Goal: Information Seeking & Learning: Learn about a topic

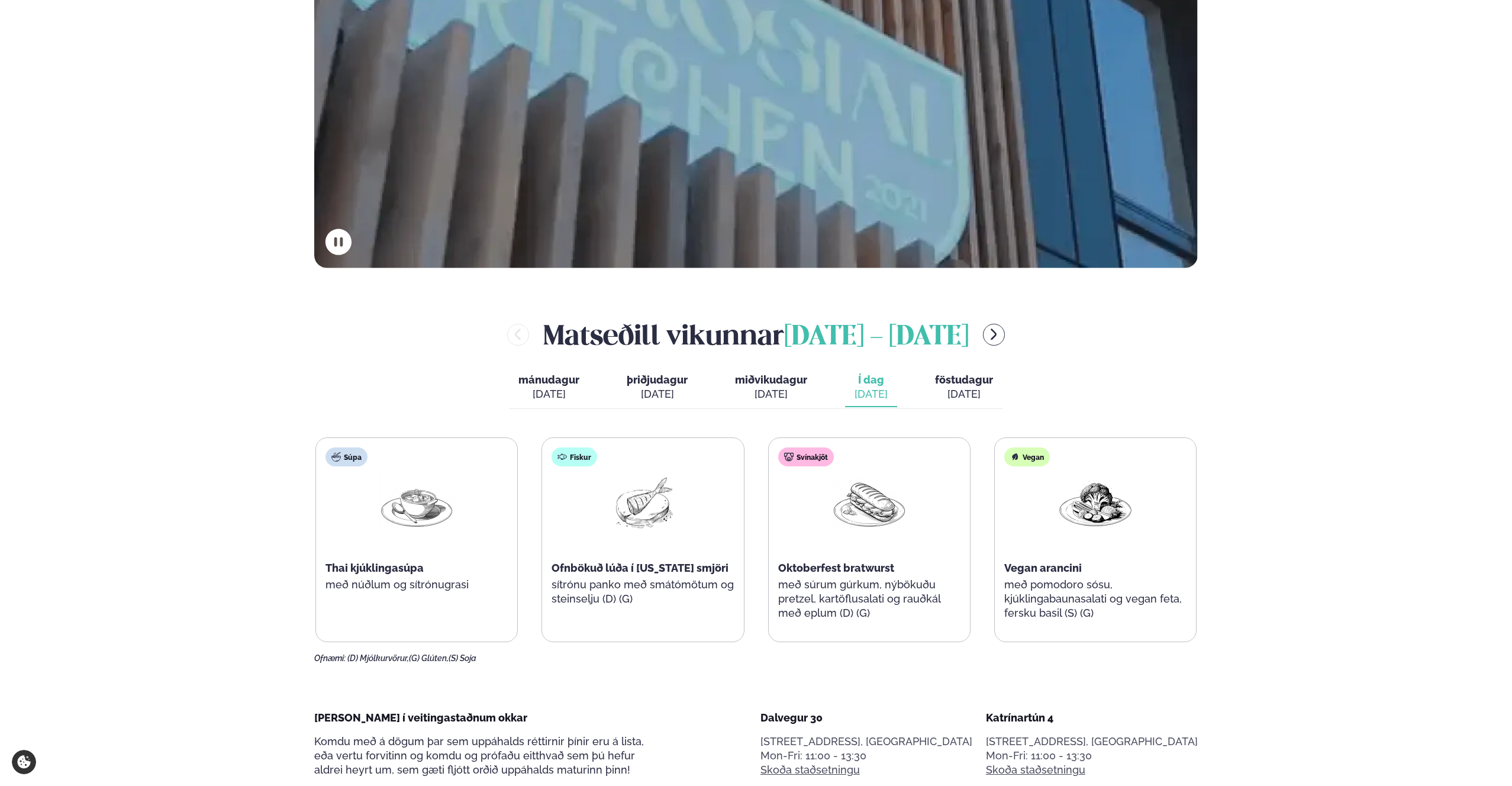
scroll to position [477, 0]
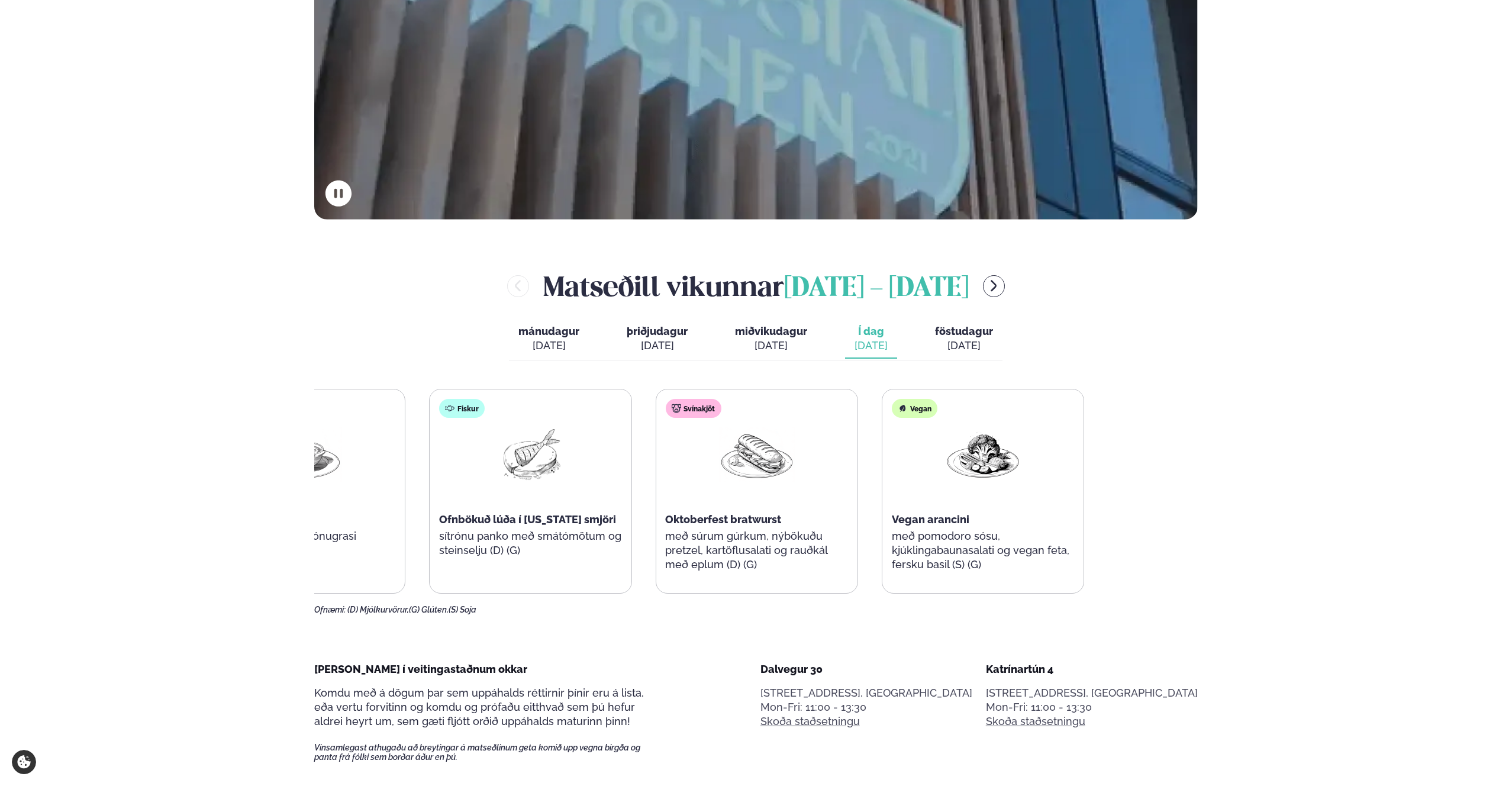
click at [697, 520] on div "Súpa Thai kjúklingasúpa með núðlum og sítrónugrasi Fiskur Ofnbökuð lúða í [US_S…" at bounding box center [643, 491] width 881 height 205
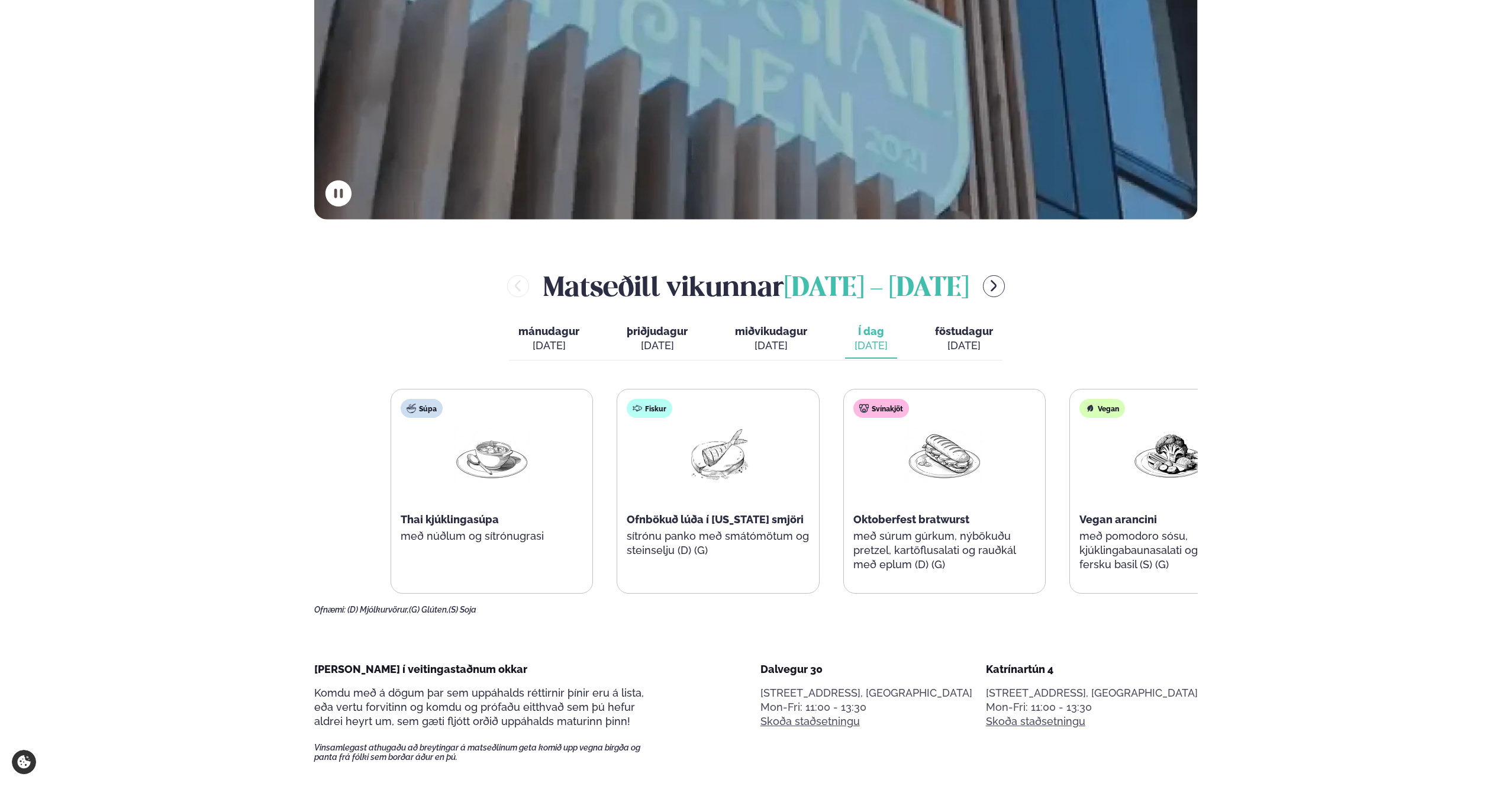
click at [848, 570] on div "Súpa Thai kjúklingasúpa með núðlum og sítrónugrasi Fiskur Ofnbökuð lúða í [US_S…" at bounding box center [831, 491] width 881 height 205
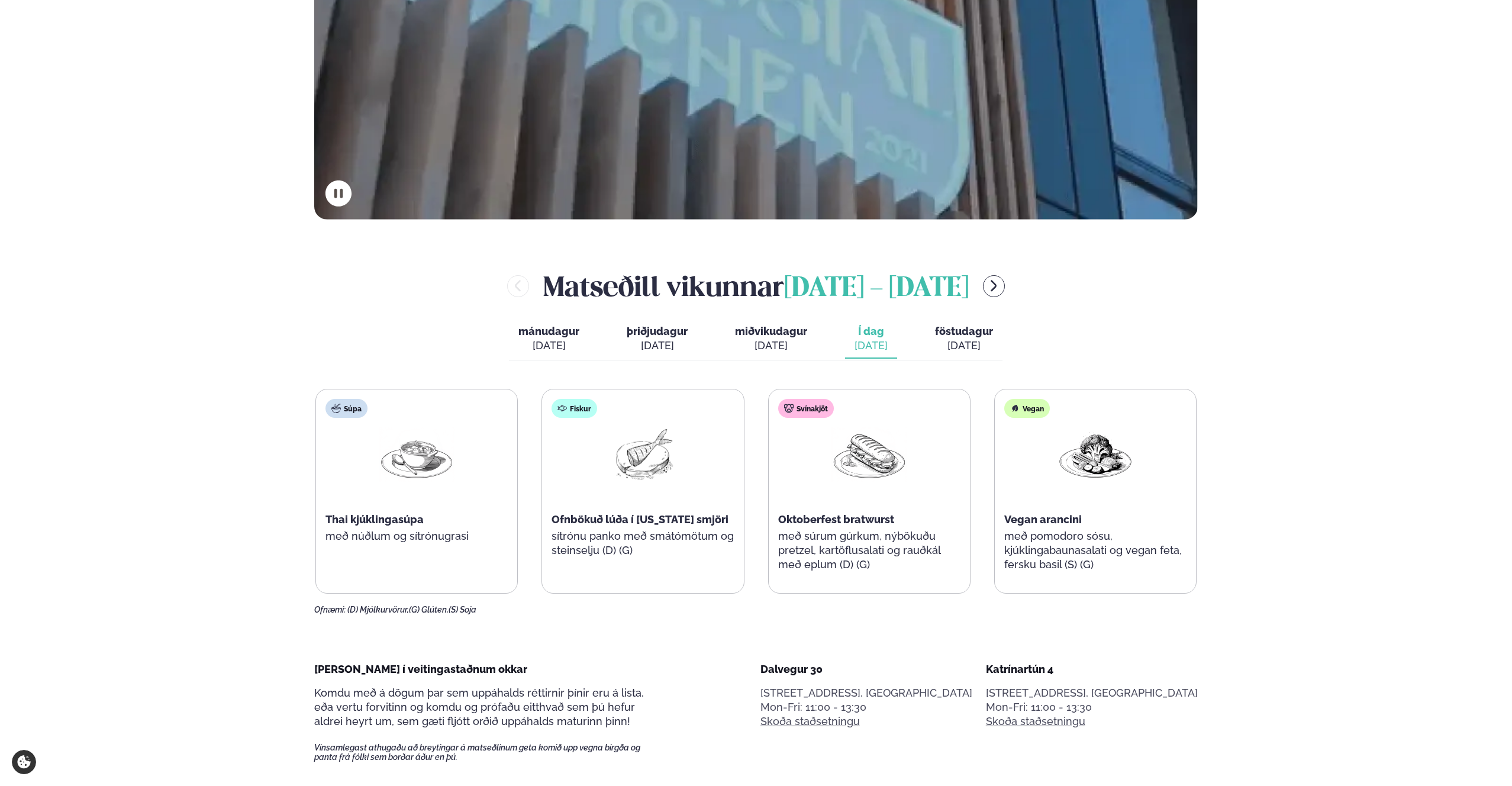
click at [844, 532] on p "með súrum gúrkum, nýbökuðu pretzel, kartöflusalati og rauðkál með eplum (D) (G)" at bounding box center [869, 550] width 182 height 43
click at [845, 533] on p "með súrum gúrkum, nýbökuðu pretzel, kartöflusalati og rauðkál með eplum (D) (G)" at bounding box center [869, 550] width 182 height 43
click at [847, 539] on p "með súrum gúrkum, nýbökuðu pretzel, kartöflusalati og rauðkál með eplum (D) (G)" at bounding box center [869, 550] width 182 height 43
click at [847, 539] on p "með súrum gúrkum, nýbökuðu pretzel, kartöflusalati og rauðkál með eplum (D) (G)" at bounding box center [869, 550] width 182 height 43
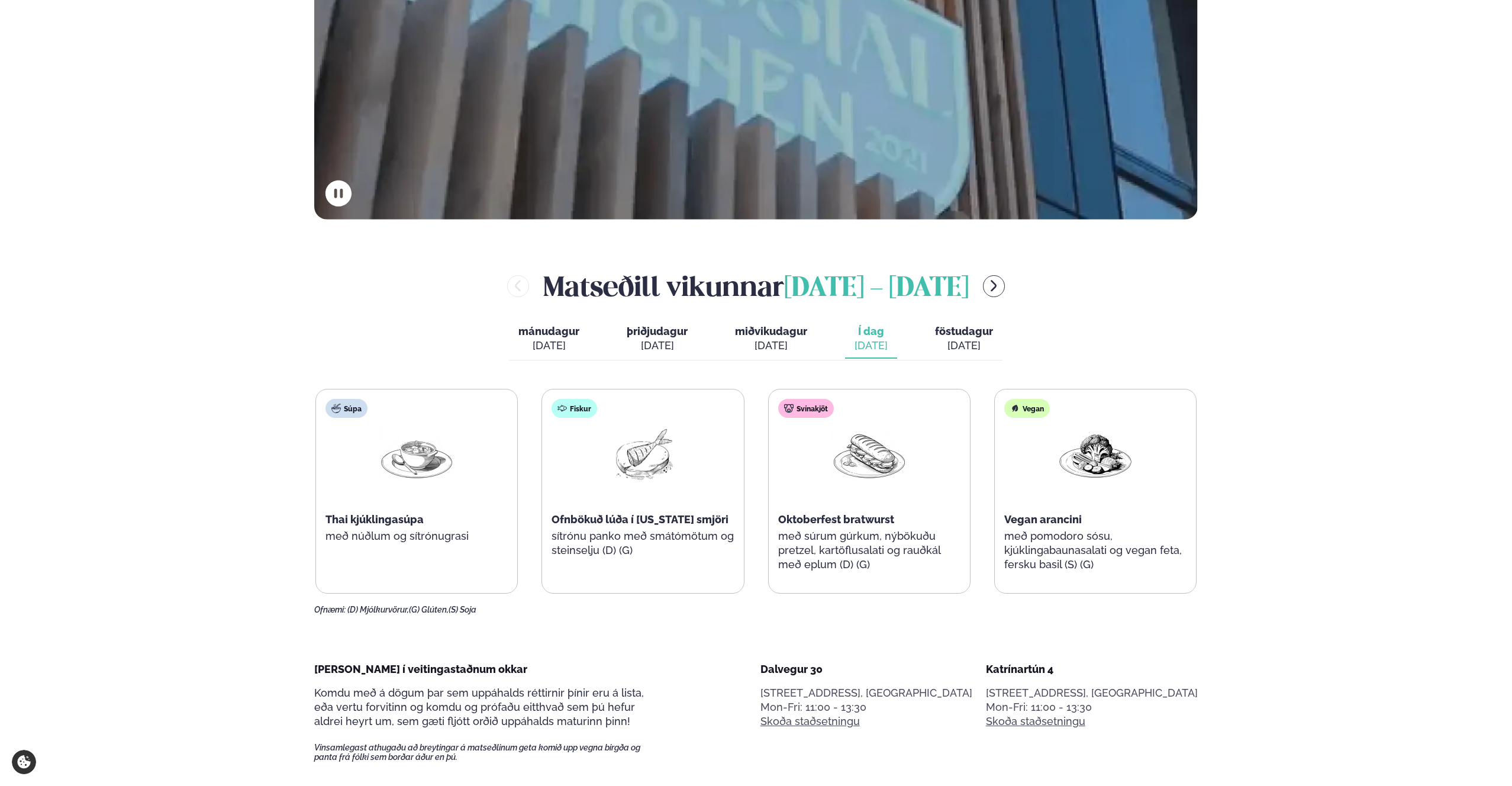
click at [783, 545] on p "með súrum gúrkum, nýbökuðu pretzel, kartöflusalati og rauðkál með eplum (D) (G)" at bounding box center [869, 550] width 182 height 43
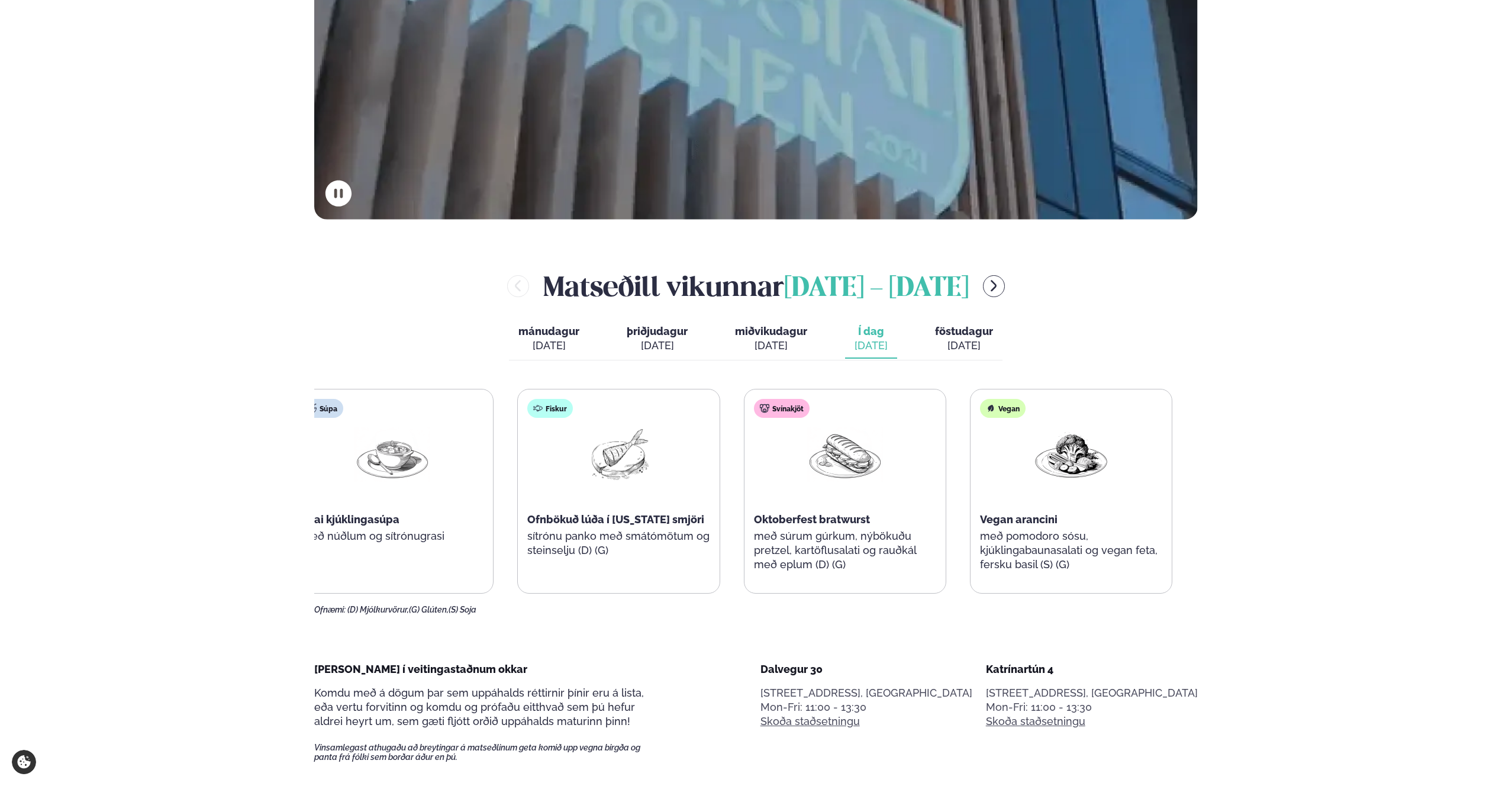
click at [851, 520] on div "Oktoberfest bratwurst" at bounding box center [845, 519] width 182 height 14
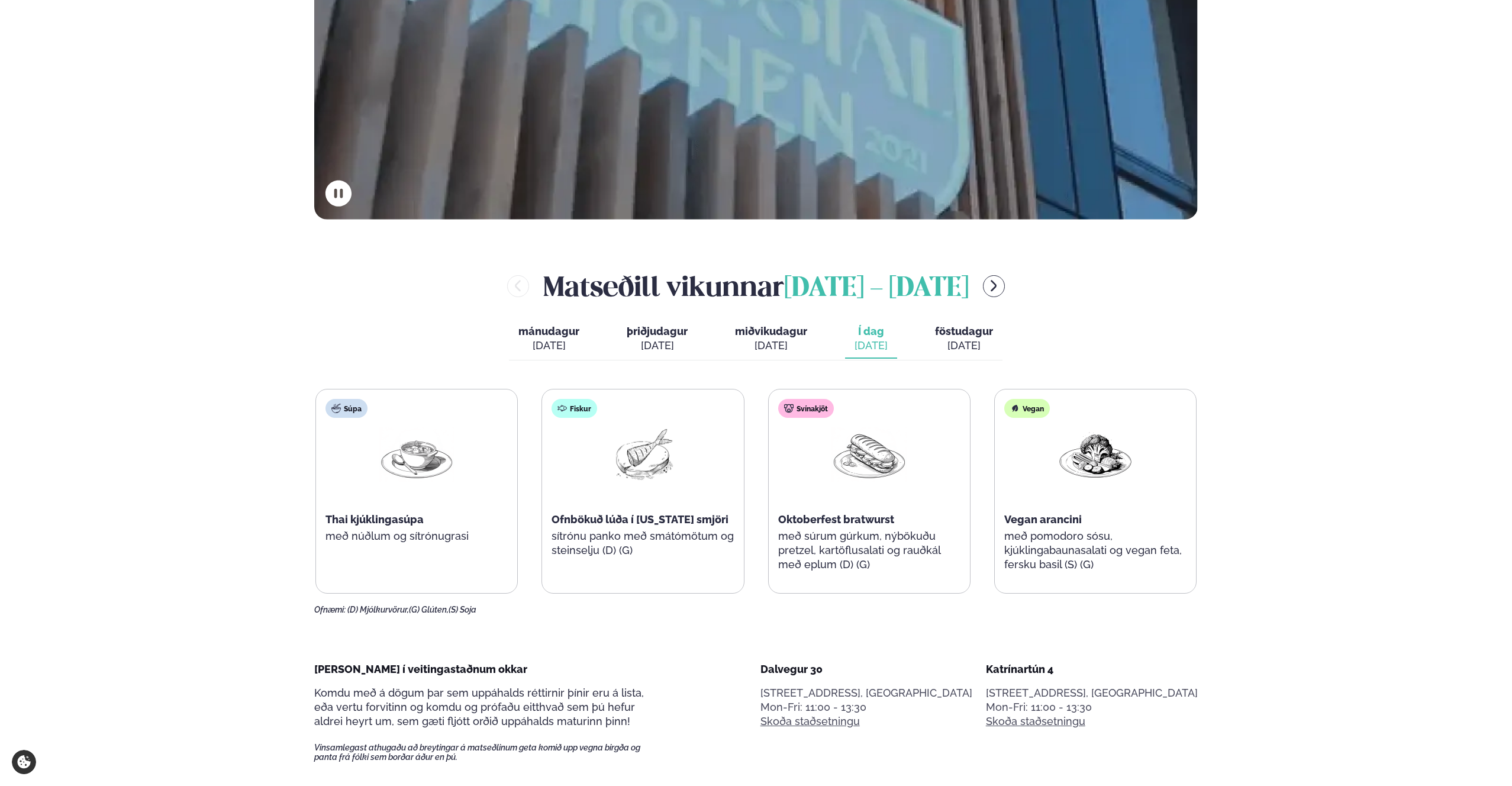
click at [853, 521] on span "Oktoberfest bratwurst" at bounding box center [837, 519] width 116 height 12
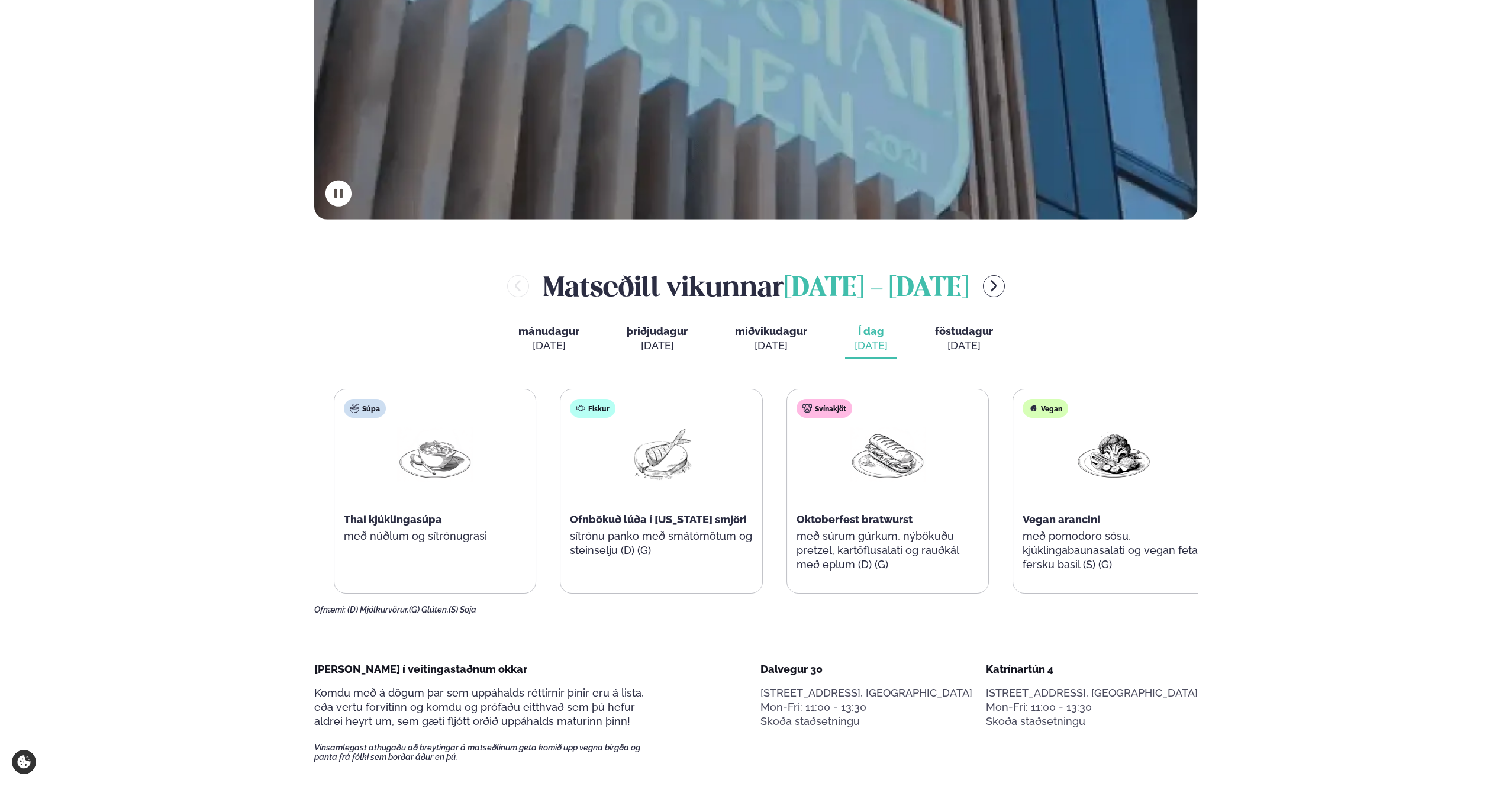
click at [891, 526] on div "Svínakjöt Oktoberfest bratwurst með súrum gúrkum, nýbökuðu pretzel, kartöflusal…" at bounding box center [888, 491] width 201 height 203
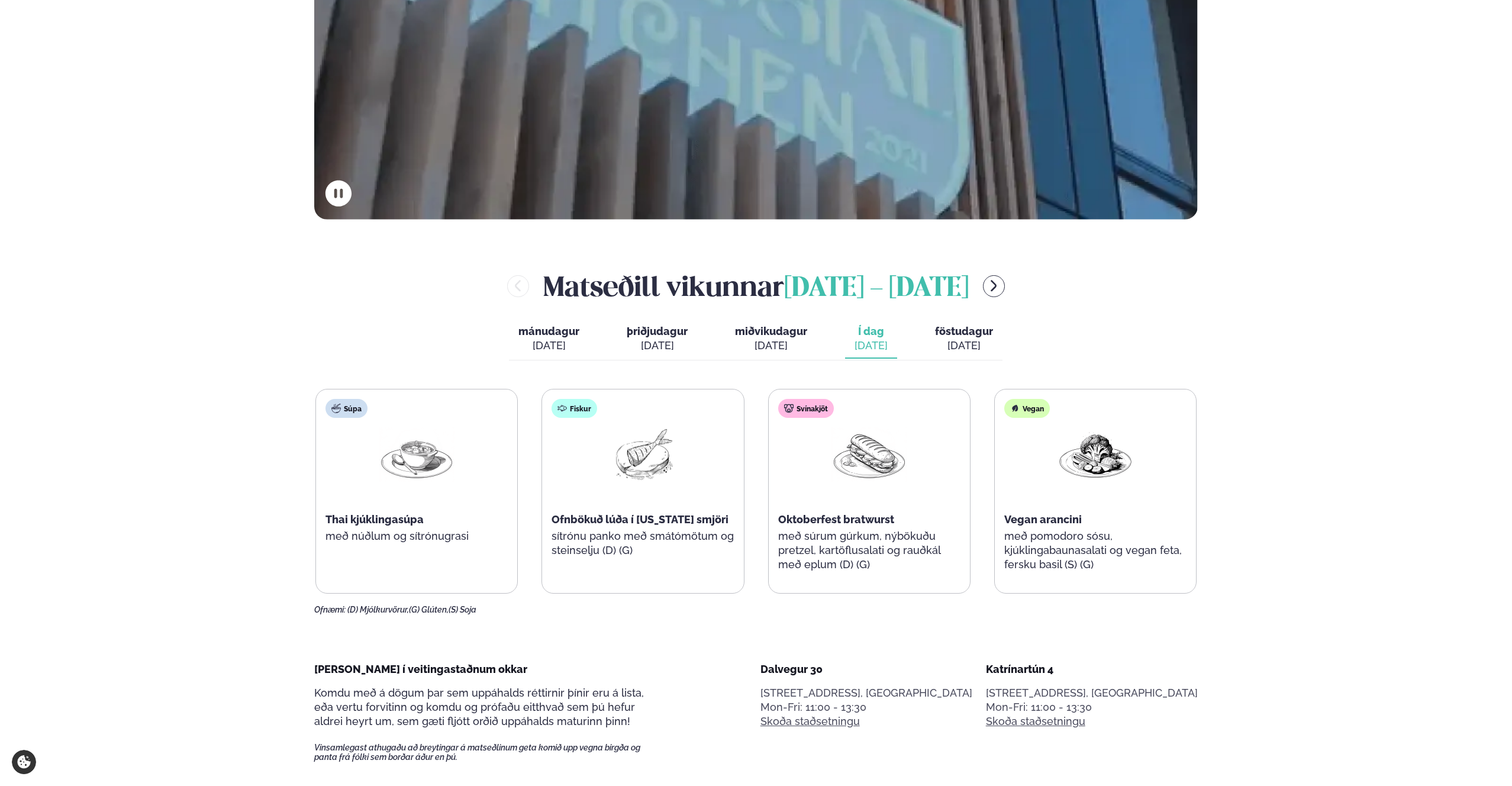
click at [790, 322] on button "miðvikudagur mið. [DATE]" at bounding box center [771, 339] width 91 height 39
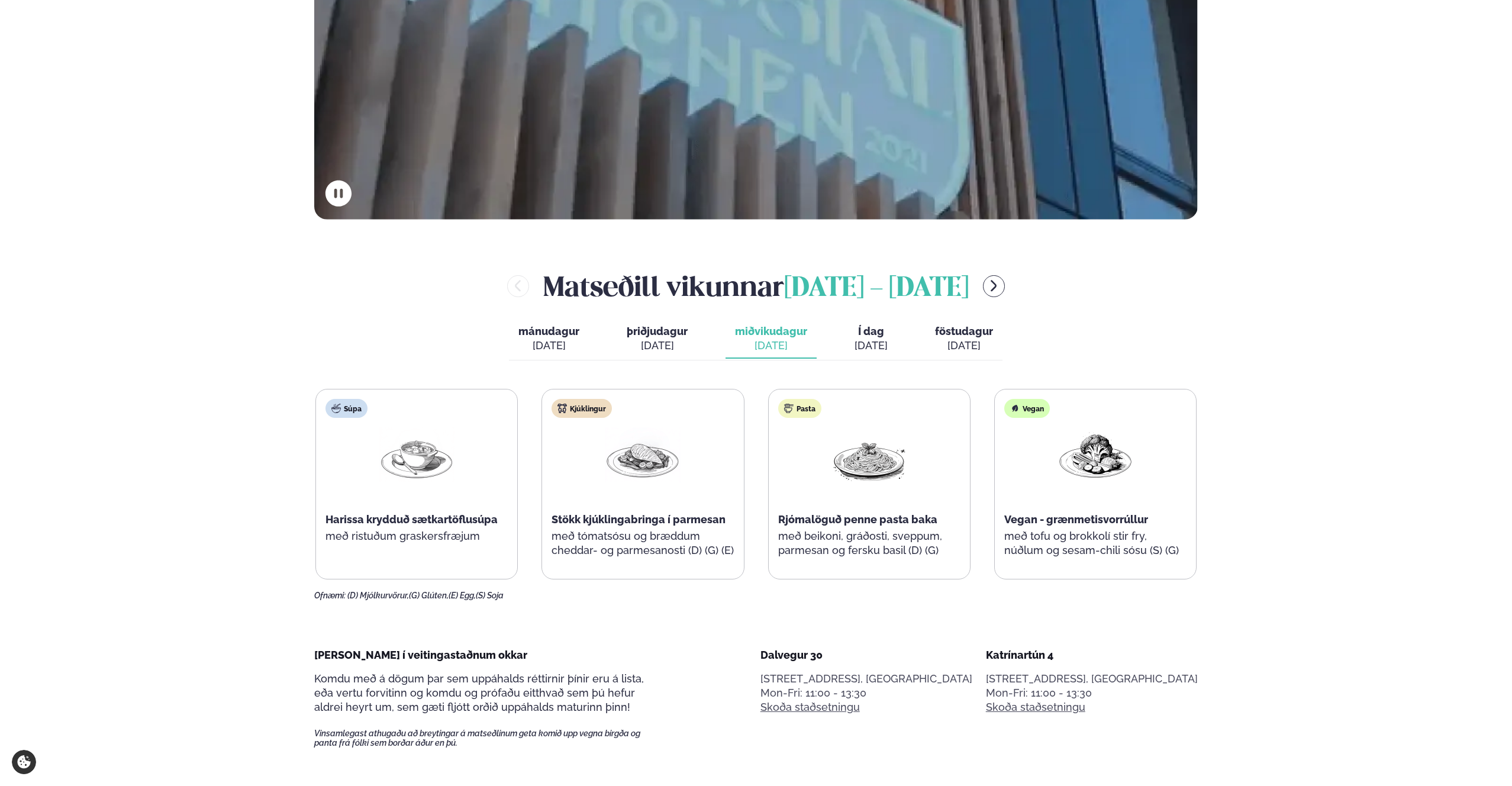
click at [878, 350] on div "[DATE]" at bounding box center [871, 346] width 33 height 14
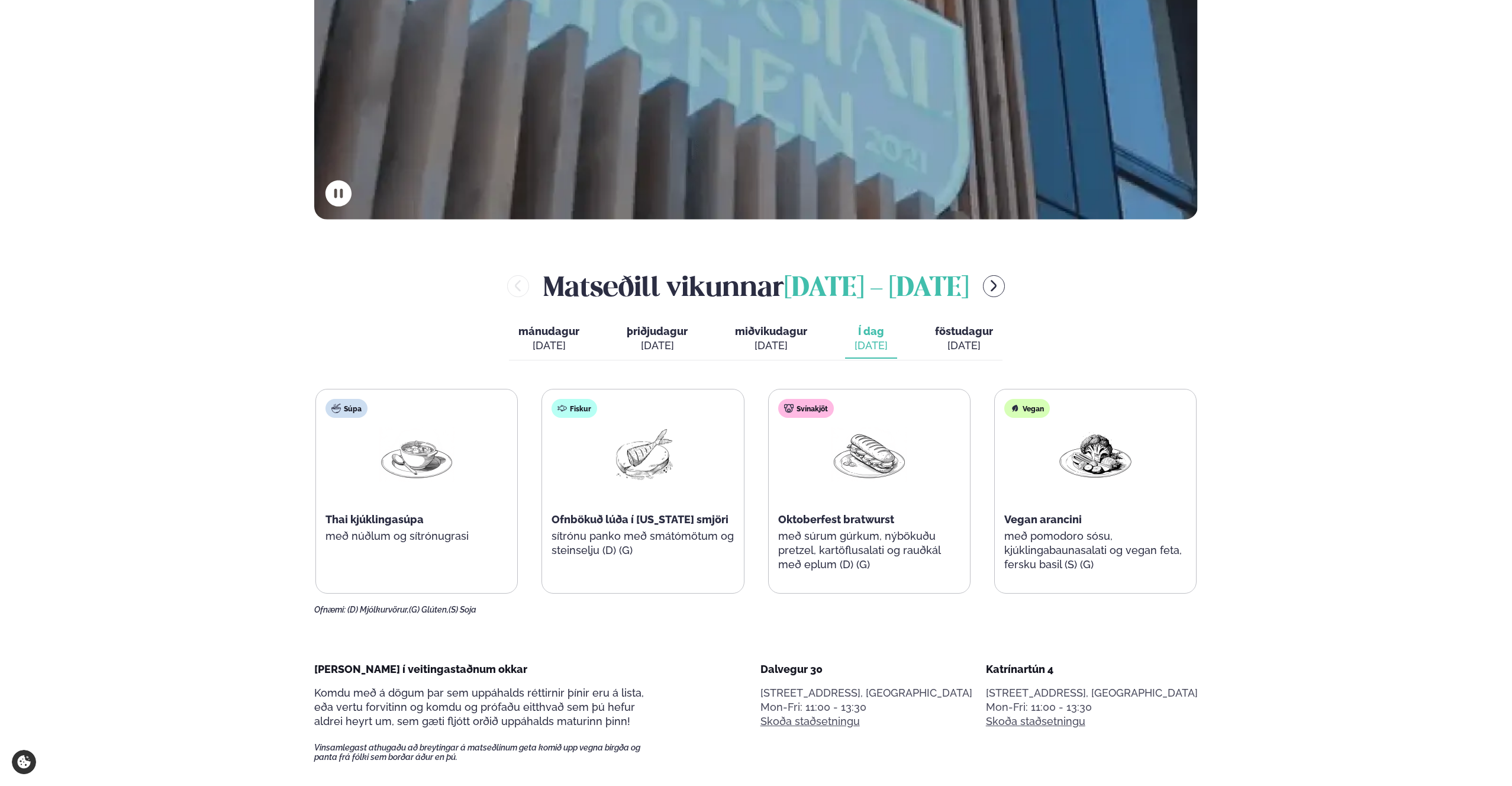
click at [986, 343] on div "[DATE]" at bounding box center [964, 346] width 58 height 14
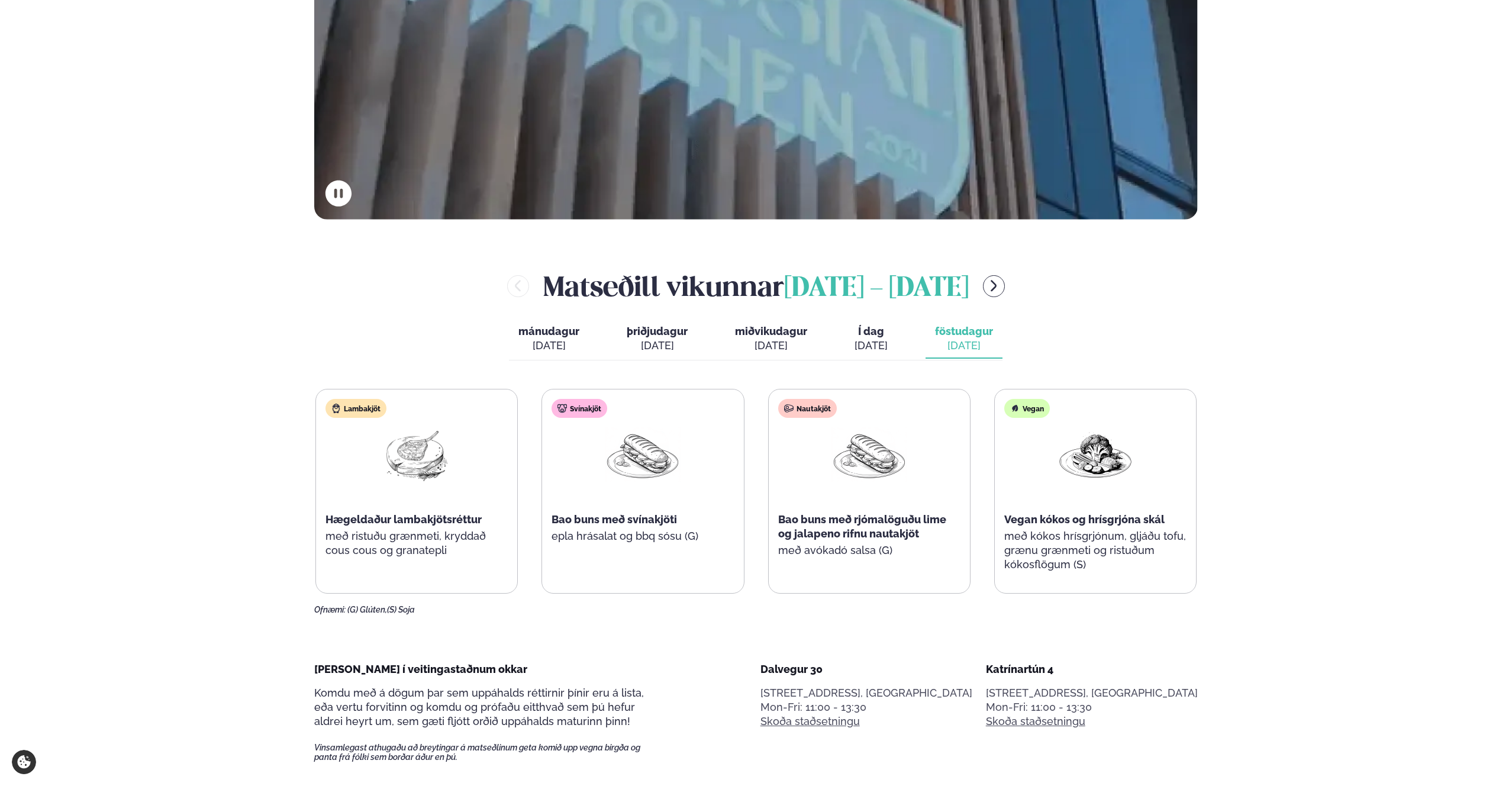
scroll to position [554, 0]
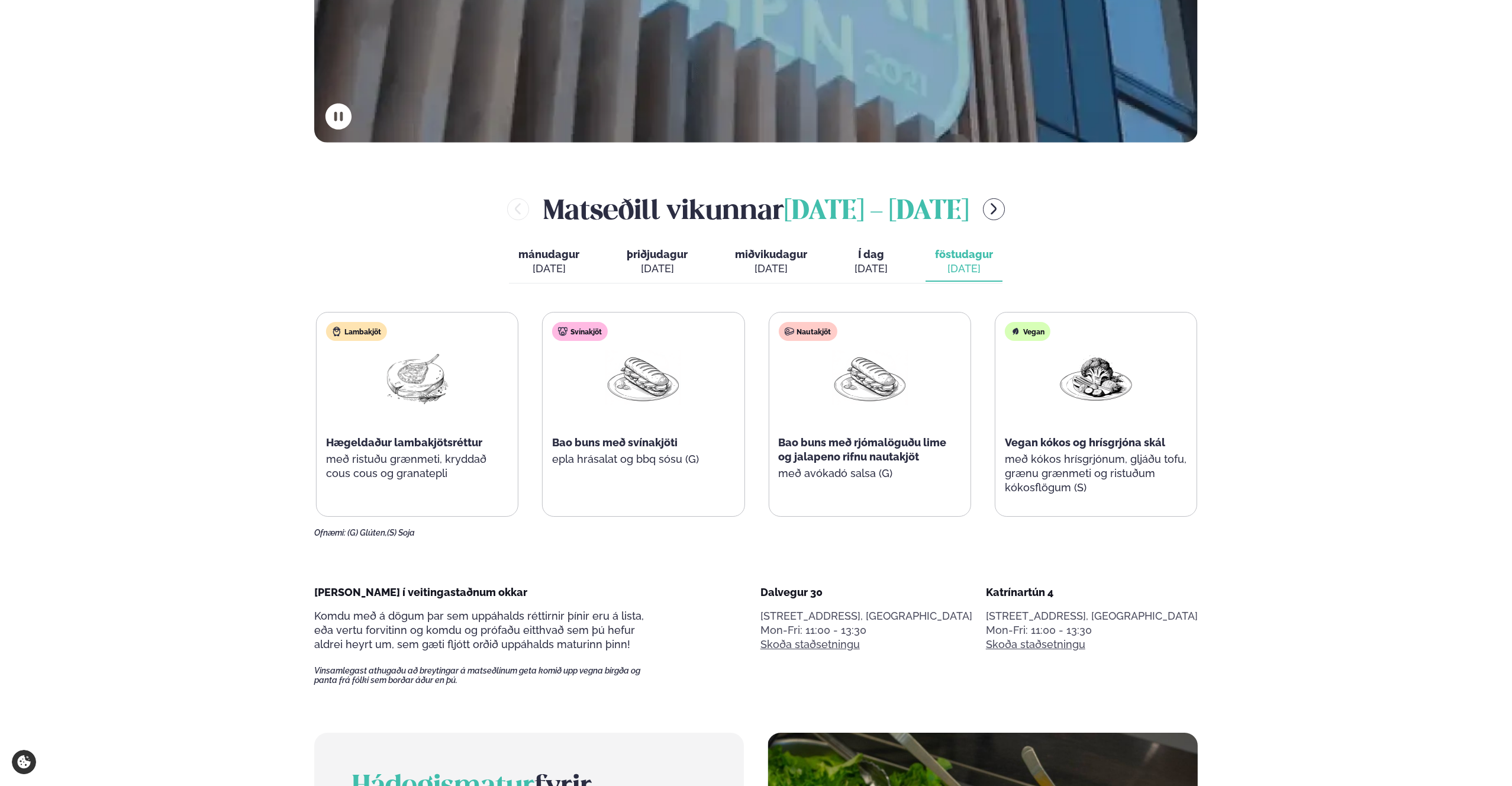
click at [1190, 508] on div "Lambakjöt Hægeldaður lambakjötsréttur með ristuðu grænmeti, kryddað cous cous o…" at bounding box center [757, 414] width 881 height 205
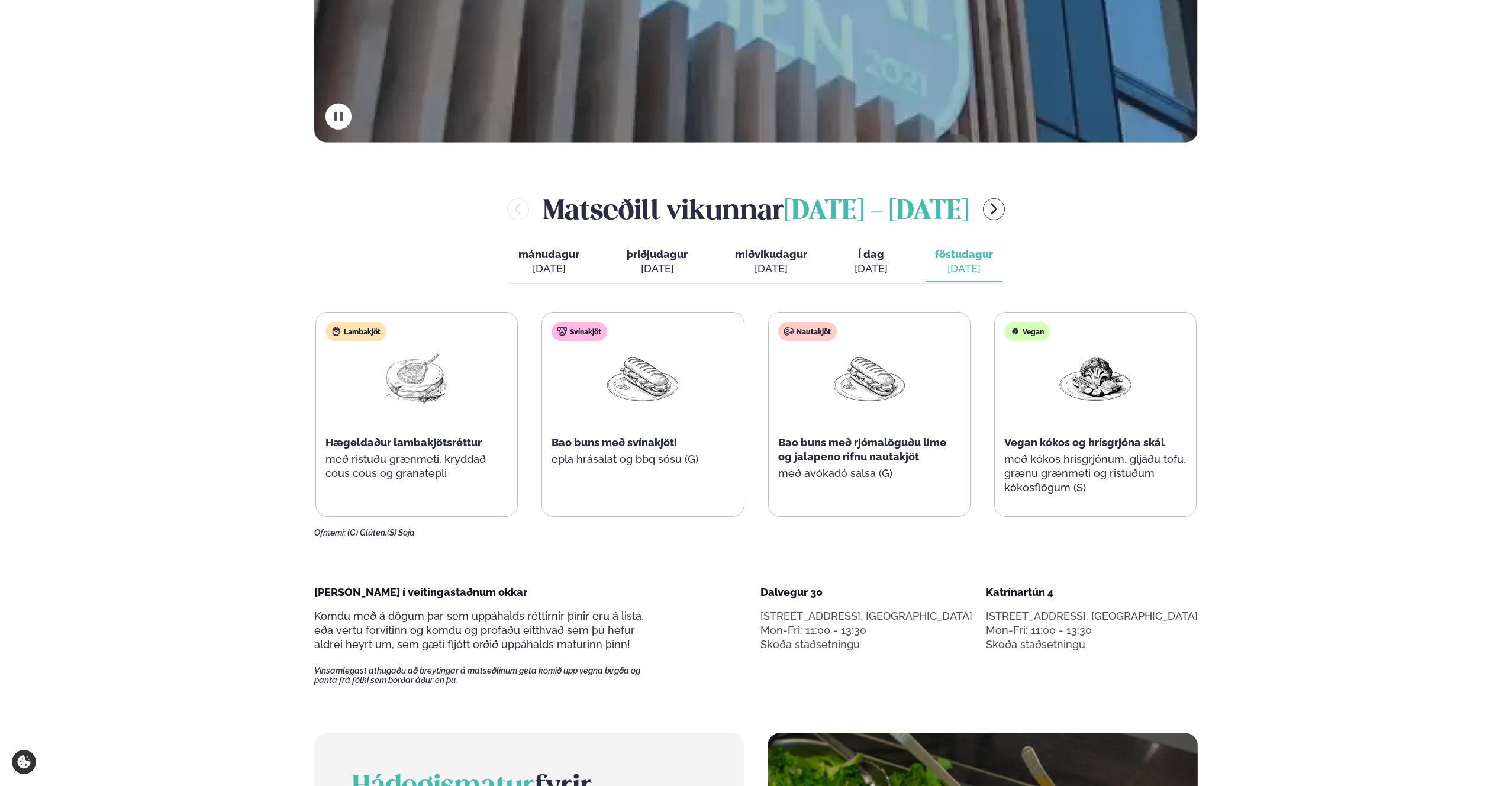
click at [874, 257] on span "Í dag" at bounding box center [871, 254] width 33 height 14
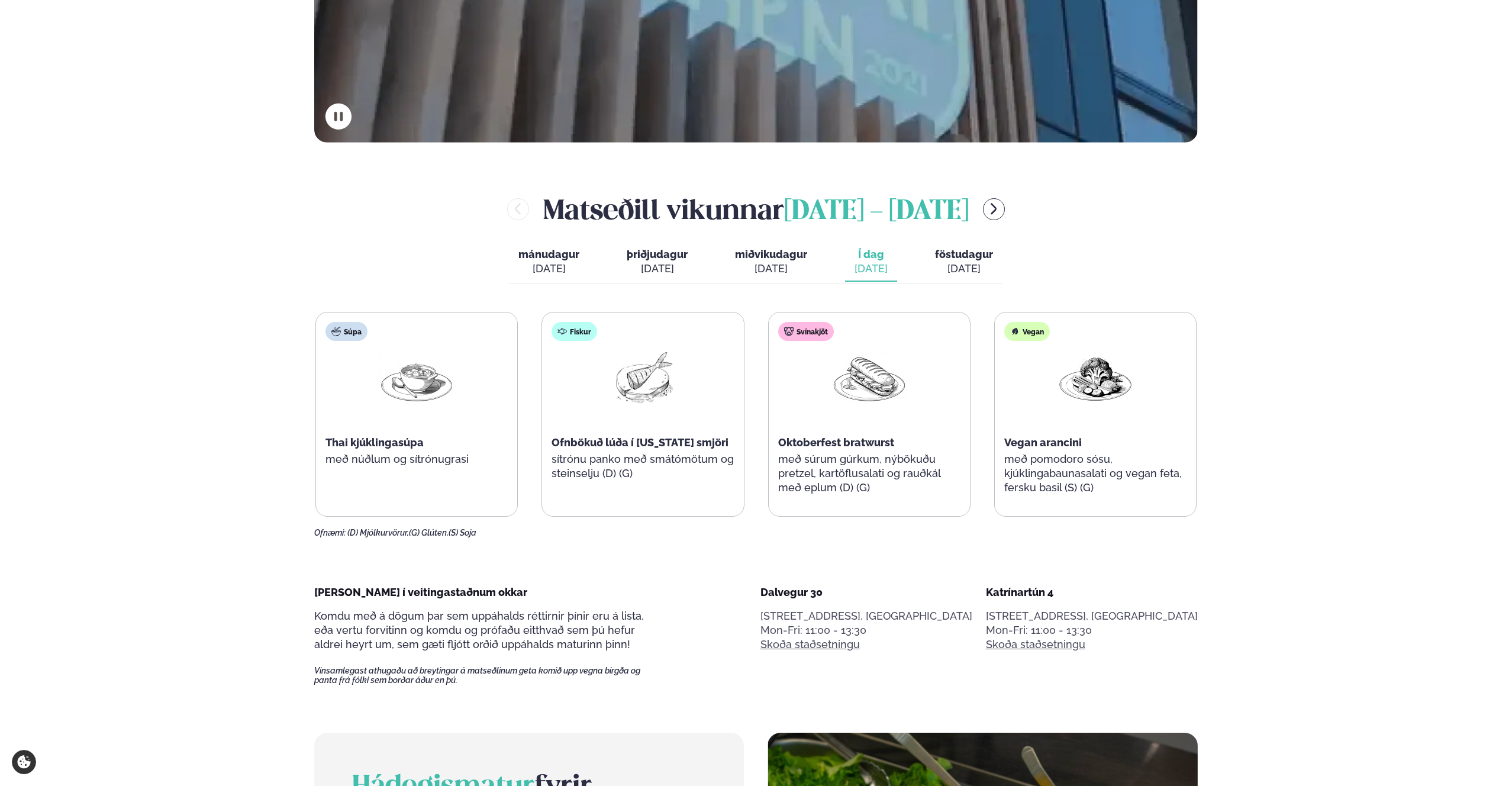
click at [858, 431] on div "Svínakjöt Oktoberfest bratwurst með súrum gúrkum, nýbökuðu pretzel, kartöflusal…" at bounding box center [869, 414] width 201 height 203
click at [852, 447] on span "Oktoberfest bratwurst" at bounding box center [837, 442] width 116 height 12
